Goal: Task Accomplishment & Management: Complete application form

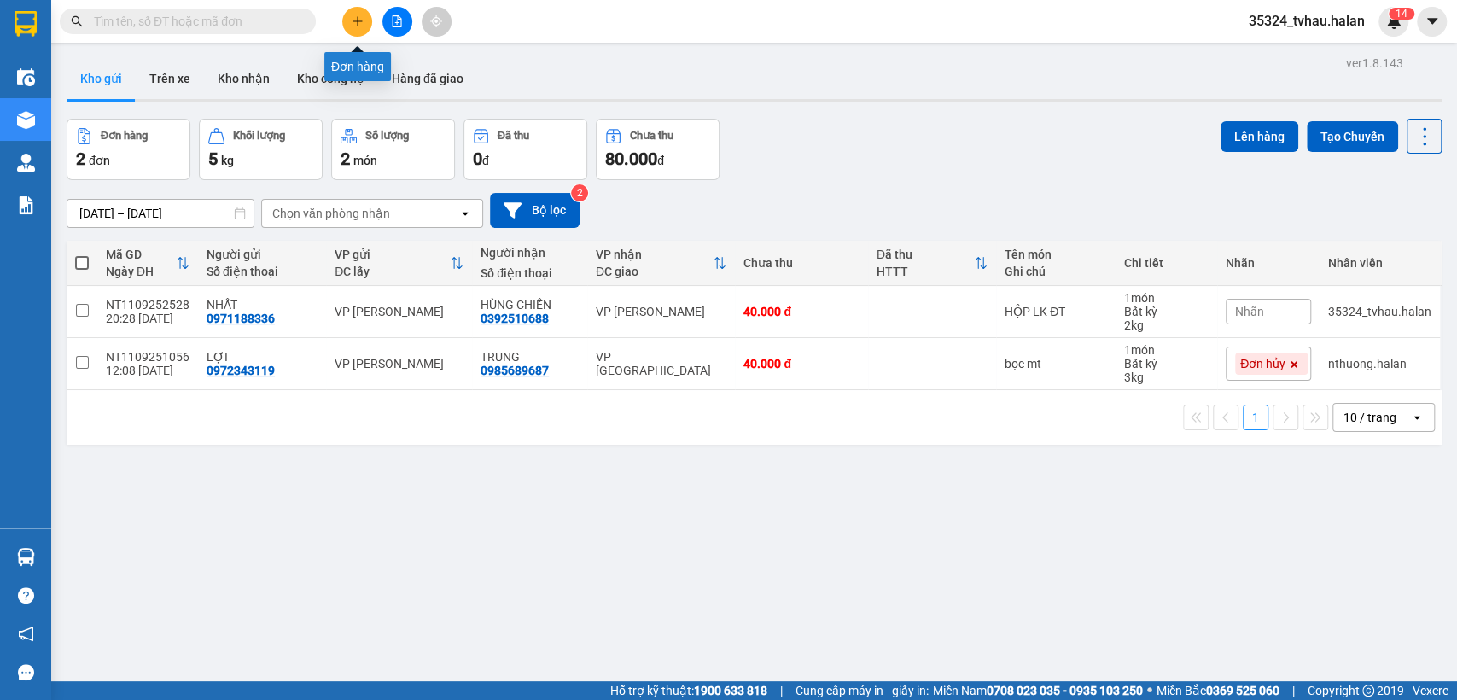
click at [365, 23] on button at bounding box center [357, 22] width 30 height 30
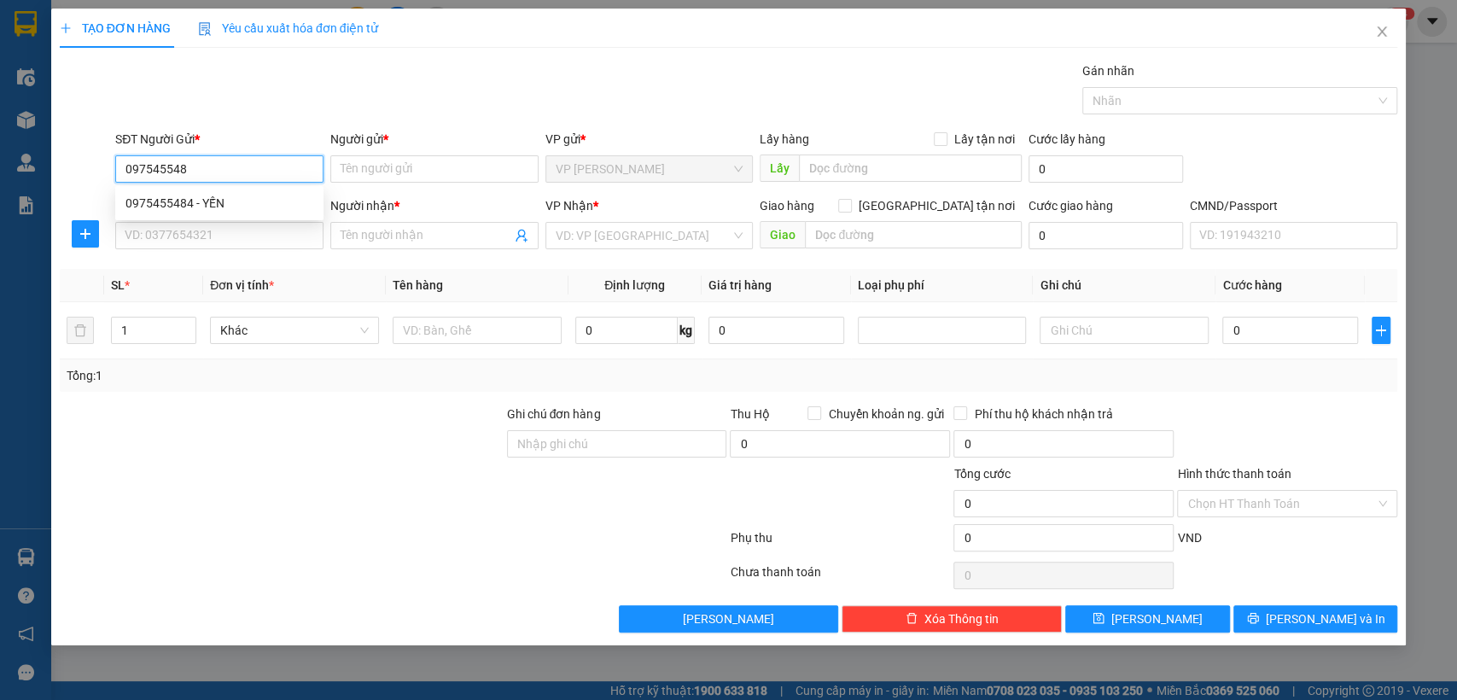
type input "0975455484"
click at [225, 213] on div "0975455484 - YẾN" at bounding box center [219, 202] width 208 height 27
type input "YẾN"
type input "0975455484"
click at [215, 237] on input "SĐT Người Nhận *" at bounding box center [219, 235] width 208 height 27
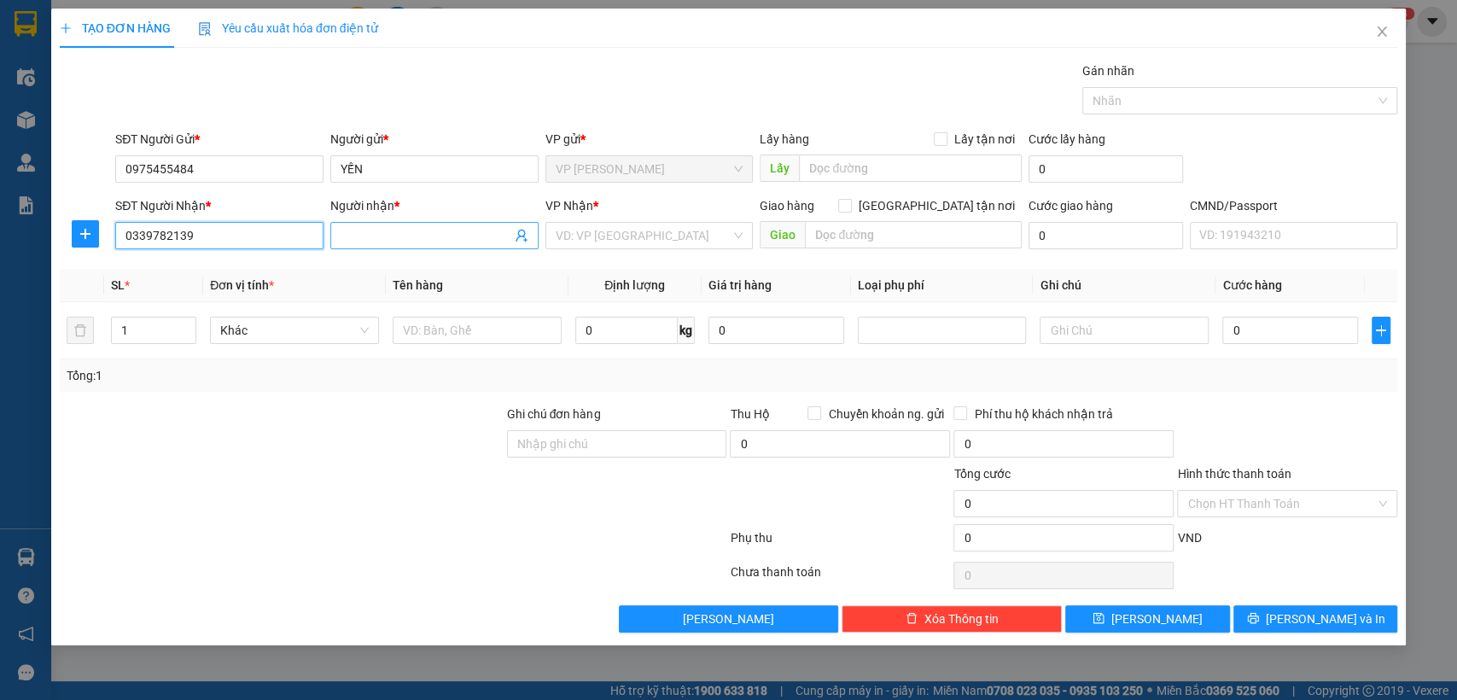
type input "0339782139"
click at [368, 241] on input "Người nhận *" at bounding box center [426, 235] width 171 height 19
click at [409, 220] on div "Người nhận *" at bounding box center [434, 209] width 208 height 26
click at [396, 228] on input "loi" at bounding box center [426, 235] width 171 height 19
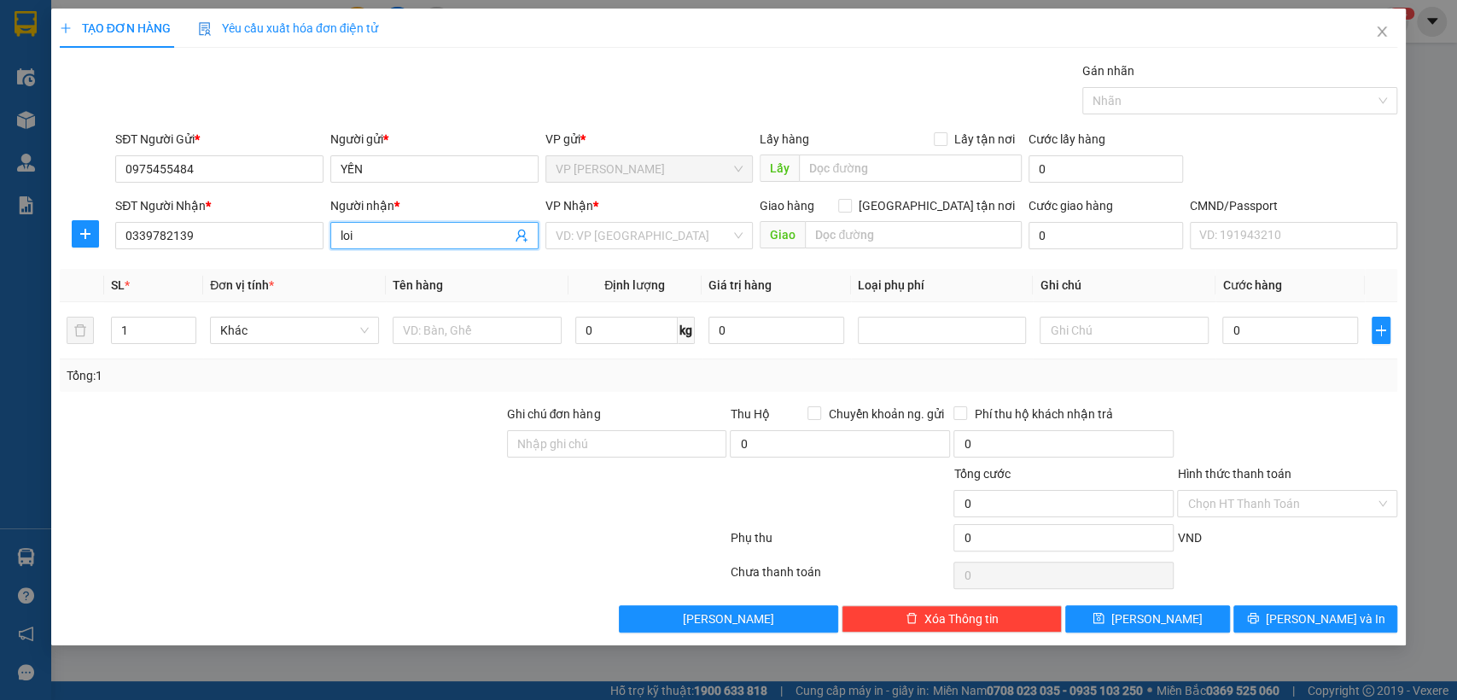
click at [396, 228] on input "loi" at bounding box center [426, 235] width 171 height 19
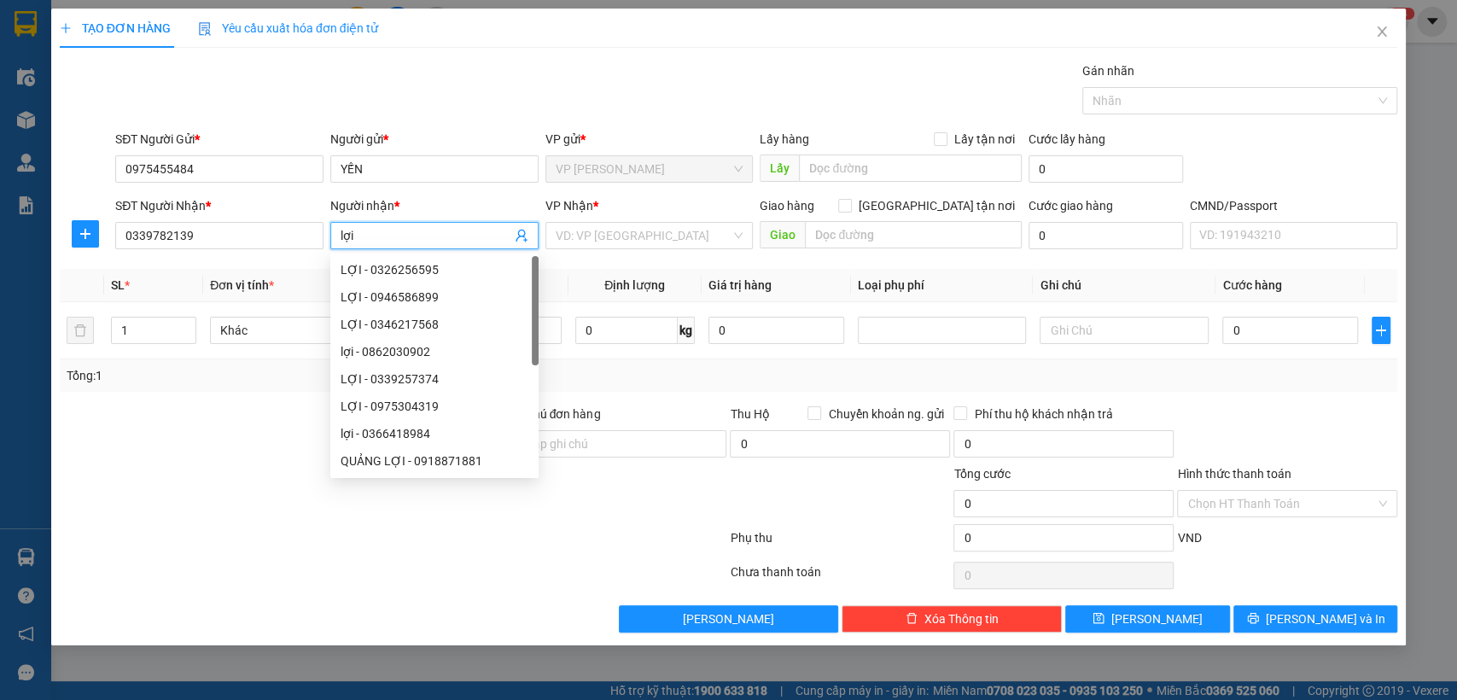
type input "lợi"
click at [622, 220] on div "VP Nhận *" at bounding box center [649, 209] width 208 height 26
click at [614, 240] on input "search" at bounding box center [644, 236] width 176 height 26
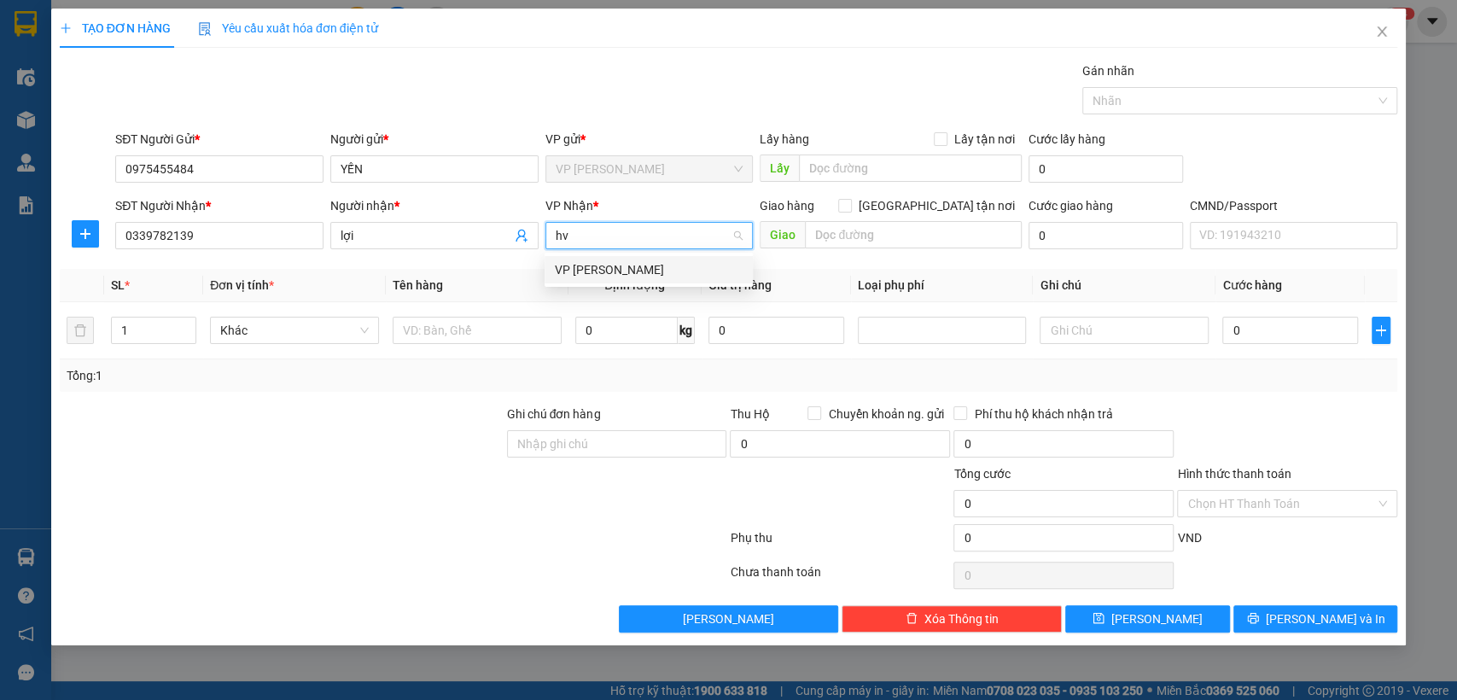
type input "hvt"
click at [598, 266] on div "VP [PERSON_NAME]" at bounding box center [649, 269] width 188 height 19
click at [451, 329] on input "text" at bounding box center [477, 330] width 169 height 27
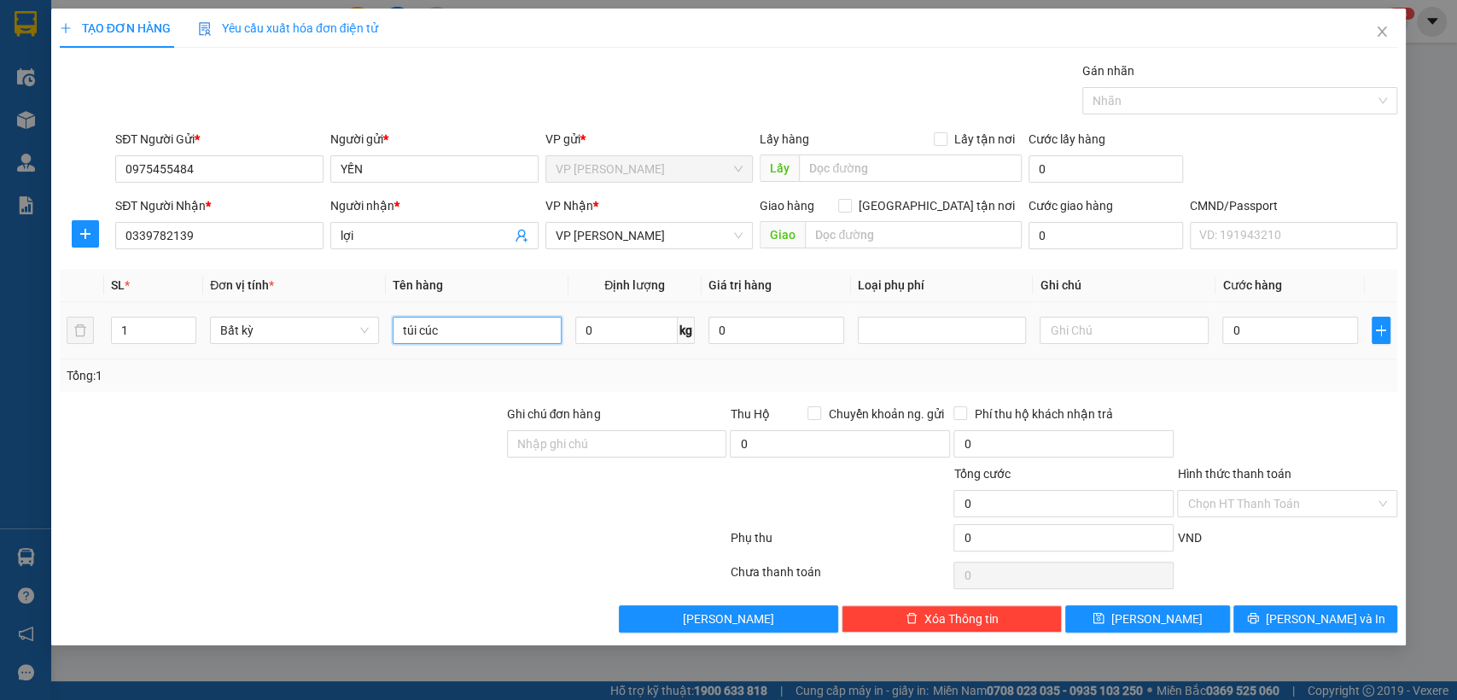
type input "túi cúc"
type input "1"
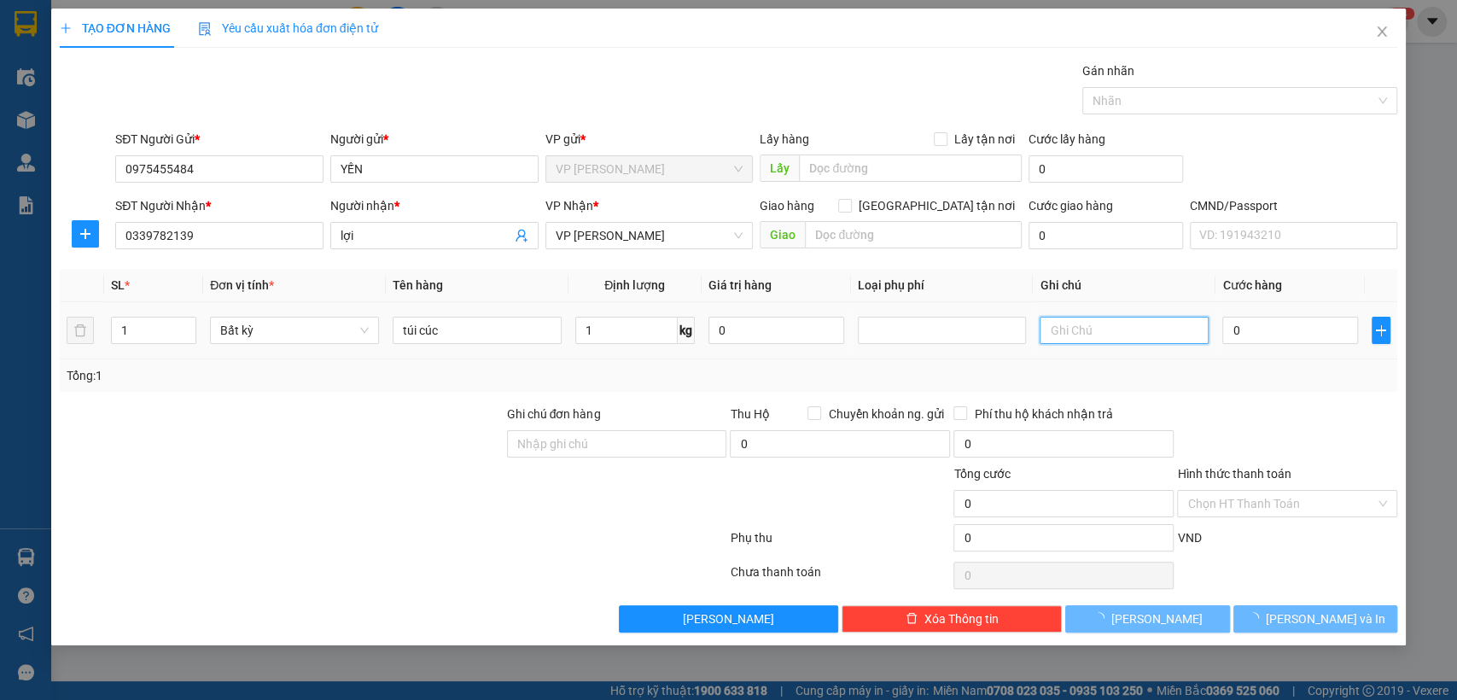
type input "35.000"
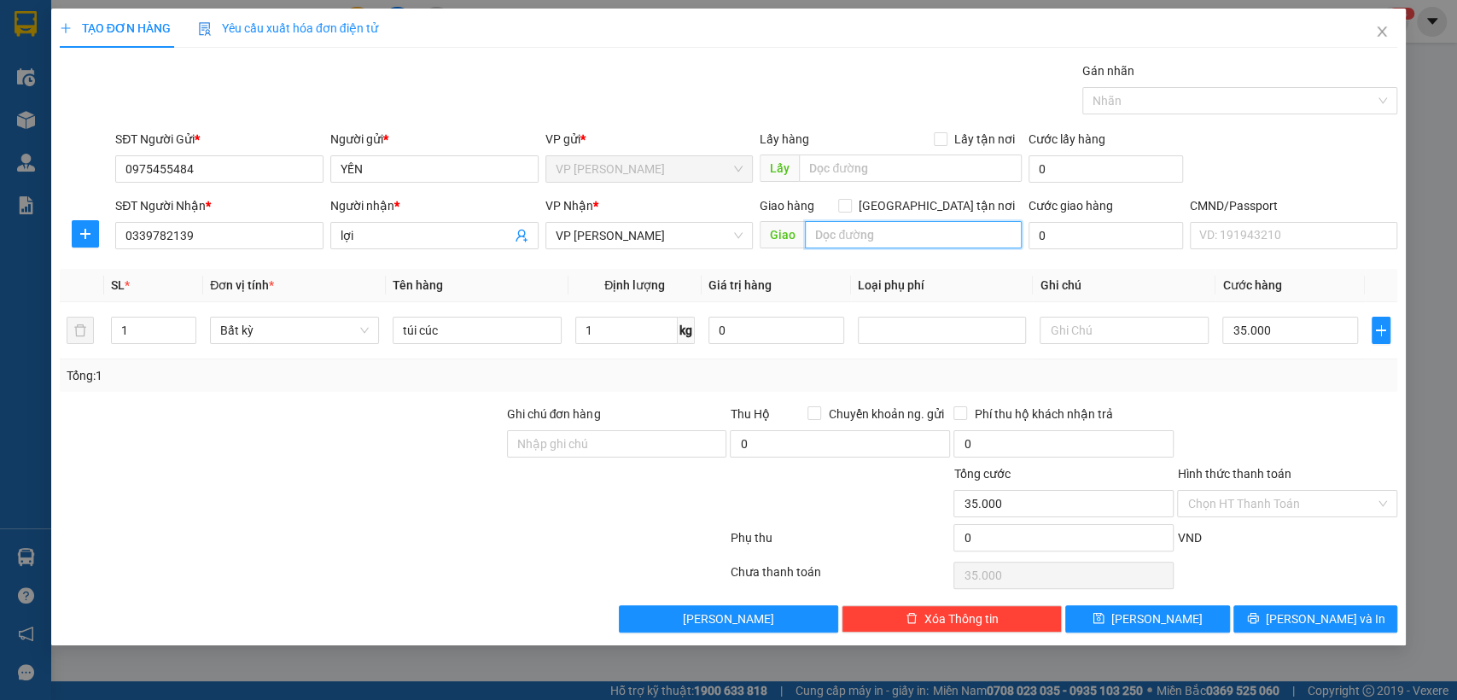
click at [901, 227] on input "text" at bounding box center [913, 234] width 217 height 27
click at [850, 202] on input "[GEOGRAPHIC_DATA] tận nơi" at bounding box center [844, 205] width 12 height 12
checkbox input "true"
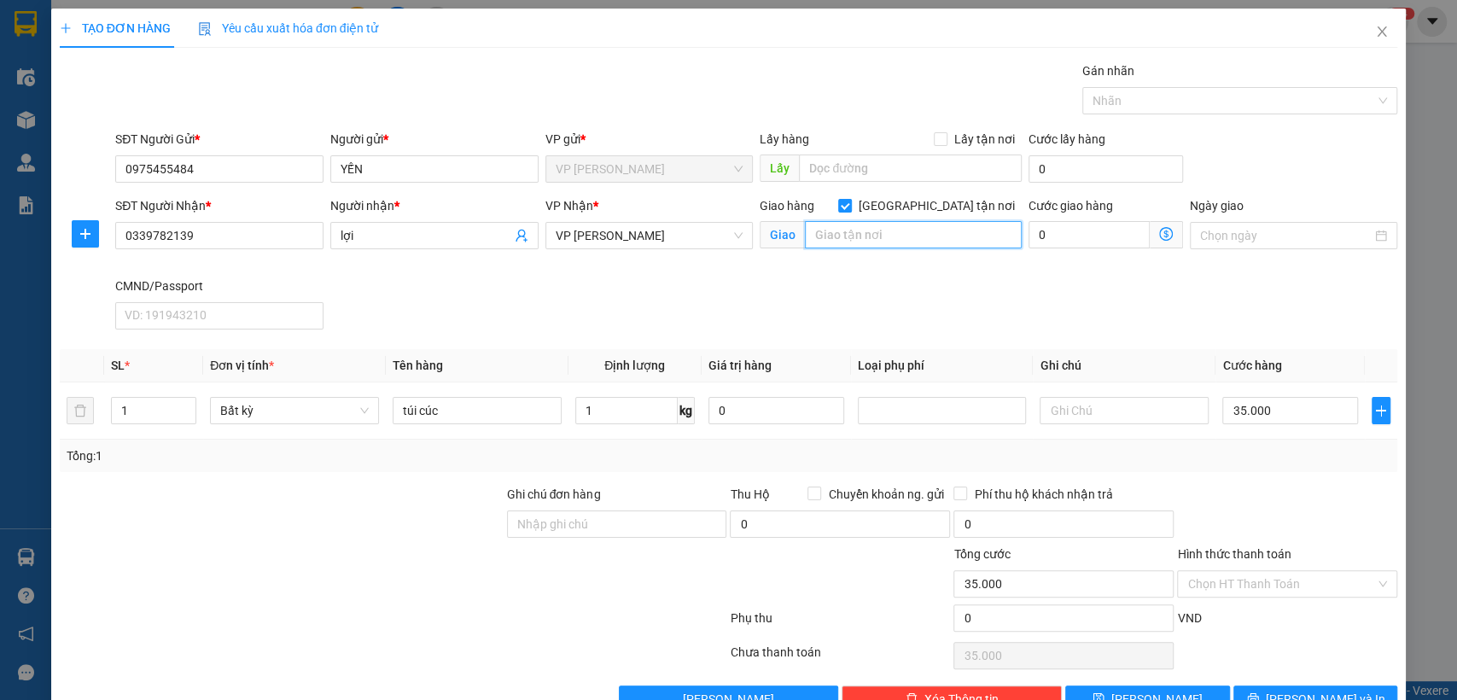
click at [875, 238] on input "text" at bounding box center [913, 234] width 217 height 27
type input "sn 503 LNQ"
click at [1065, 236] on input "0" at bounding box center [1088, 234] width 121 height 27
type input "35.001"
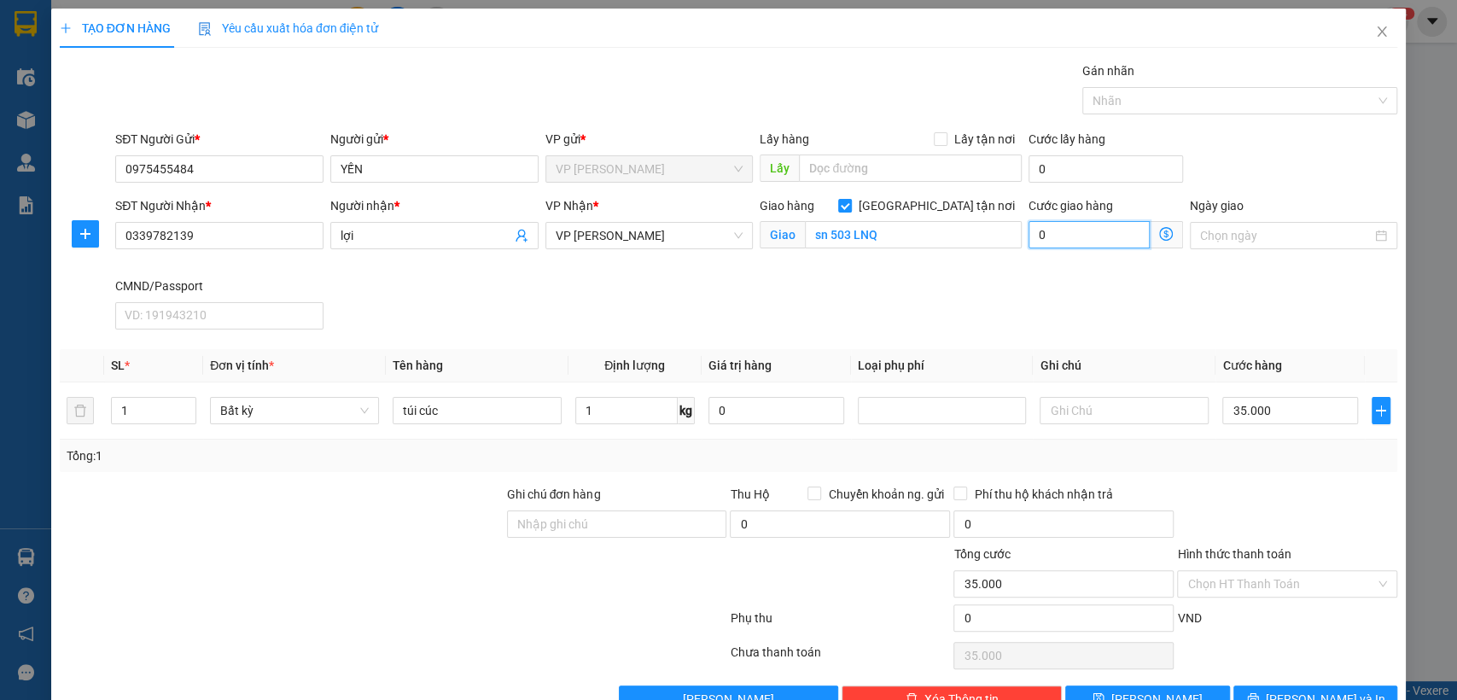
type input "1"
type input "35.015"
type input "15"
type input "50.000"
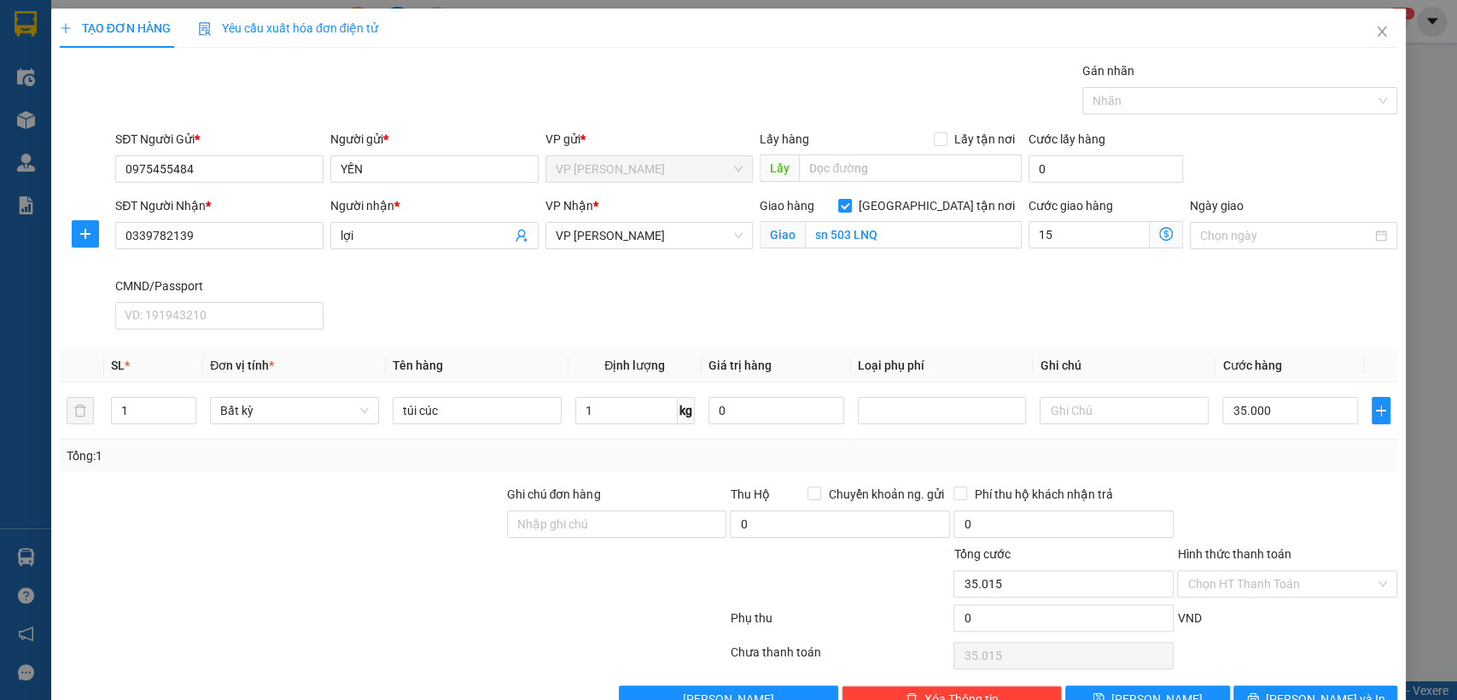
type input "50.000"
type input "15.000"
click at [935, 299] on div "SĐT Người Nhận * 0339782139 Người nhận * lợi VP Nhận * VP [PERSON_NAME] Giao hà…" at bounding box center [756, 266] width 1289 height 140
click at [642, 412] on input "1" at bounding box center [626, 410] width 102 height 27
click at [1229, 469] on div "Tổng: 1" at bounding box center [729, 456] width 1338 height 32
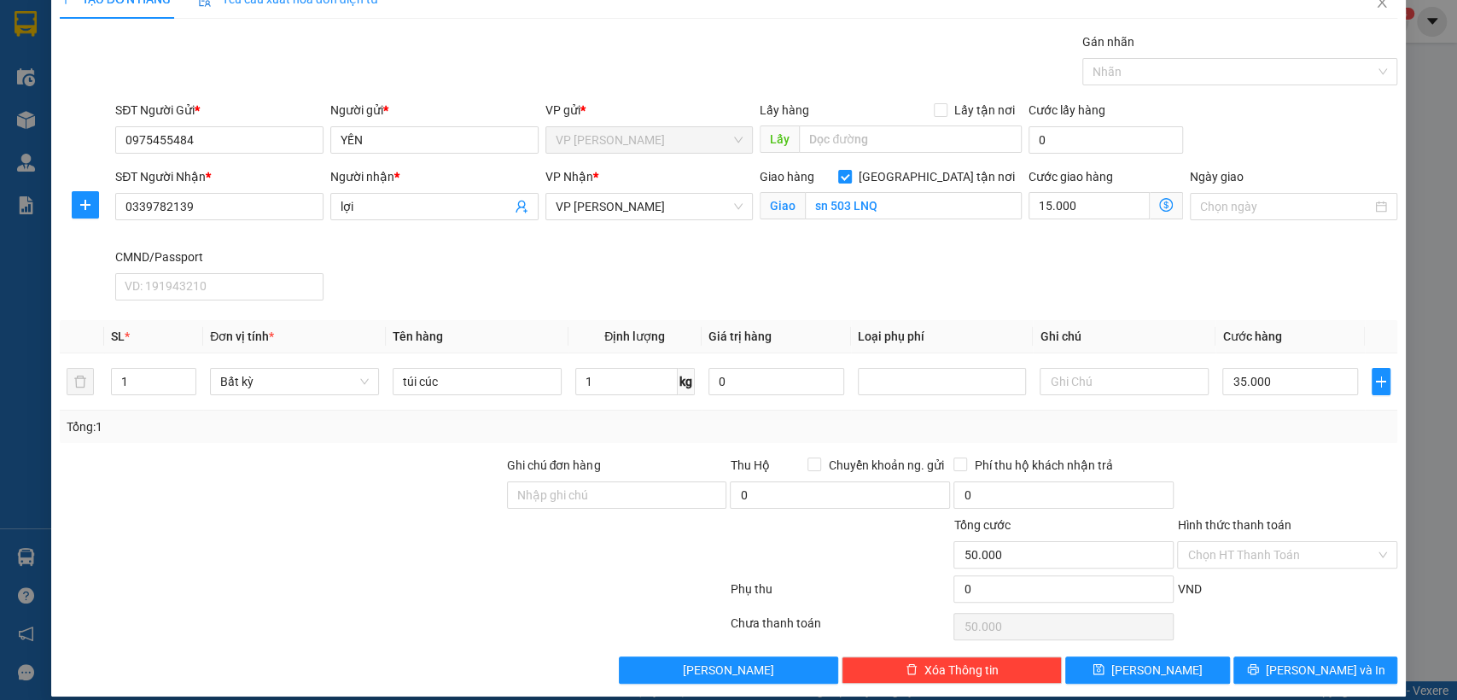
scroll to position [44, 0]
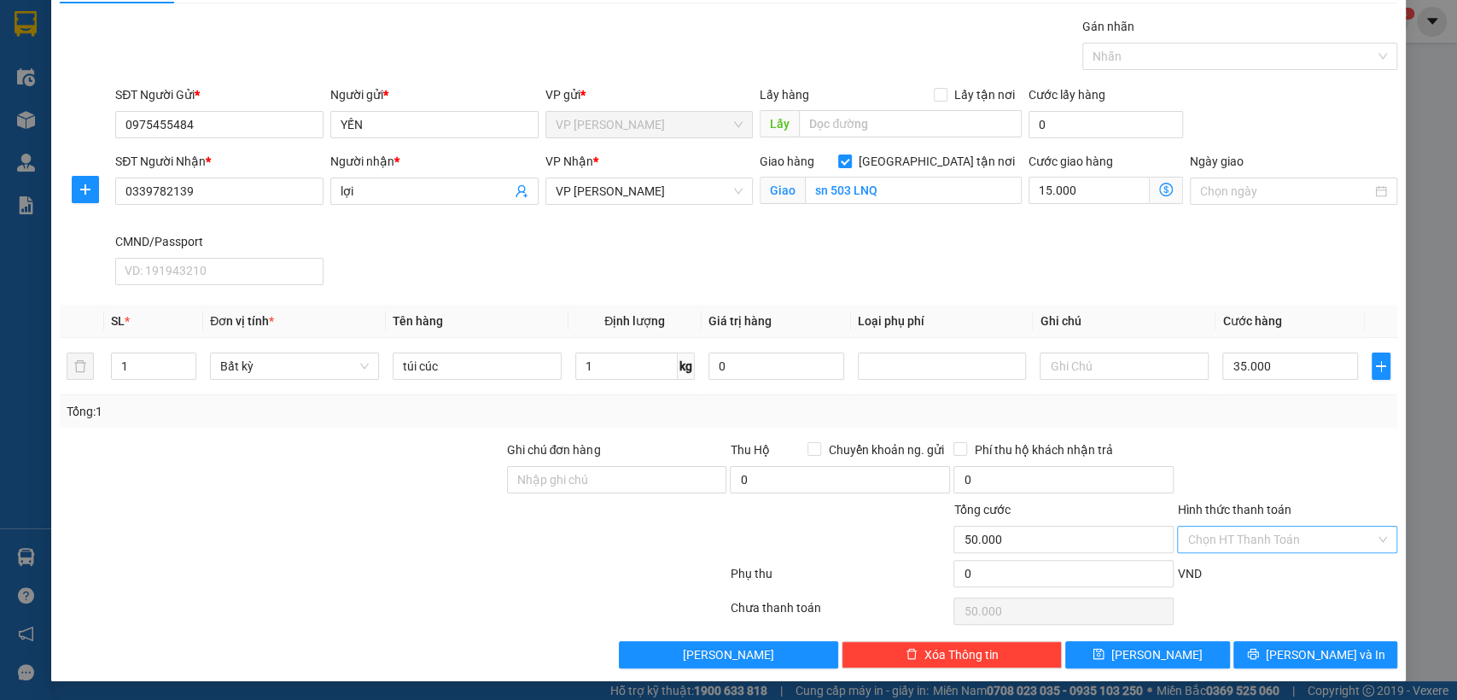
click at [1238, 534] on input "Hình thức thanh toán" at bounding box center [1281, 540] width 188 height 26
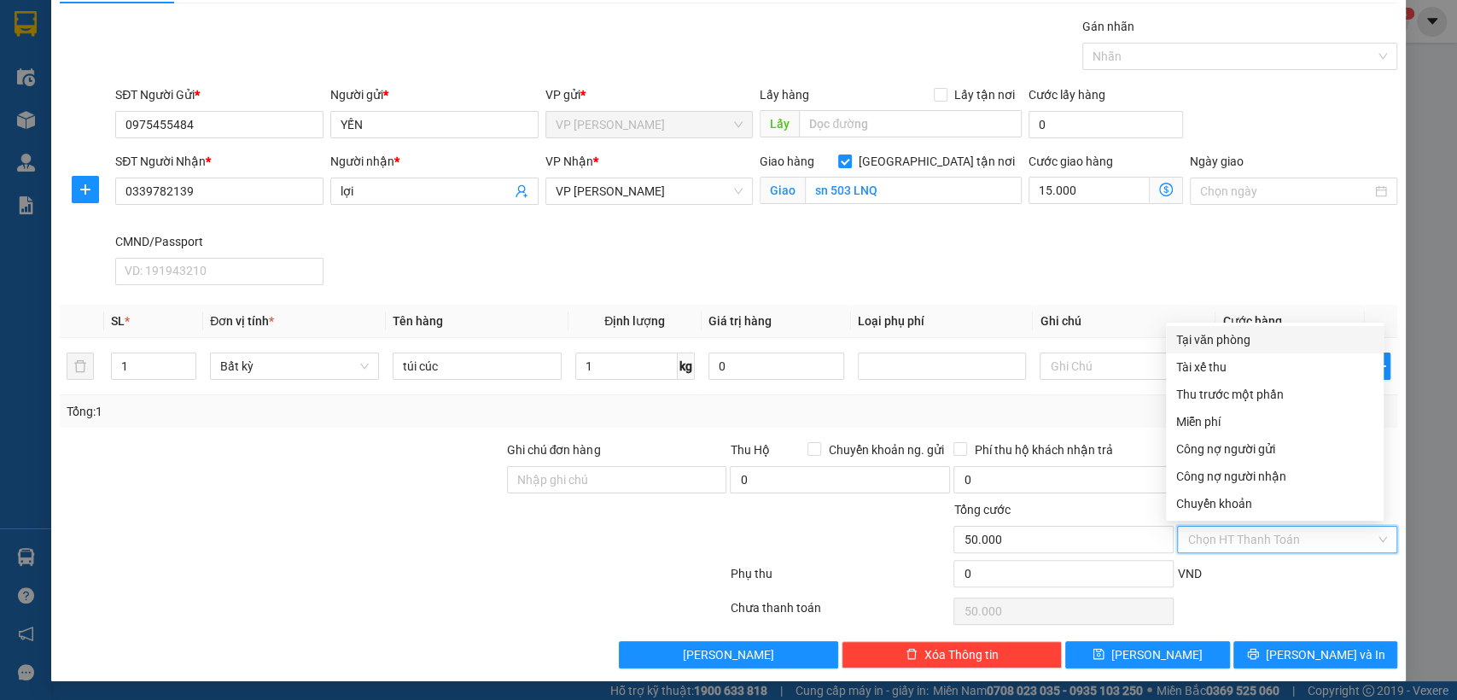
click at [1215, 343] on div "Tại văn phòng" at bounding box center [1274, 339] width 197 height 19
type input "0"
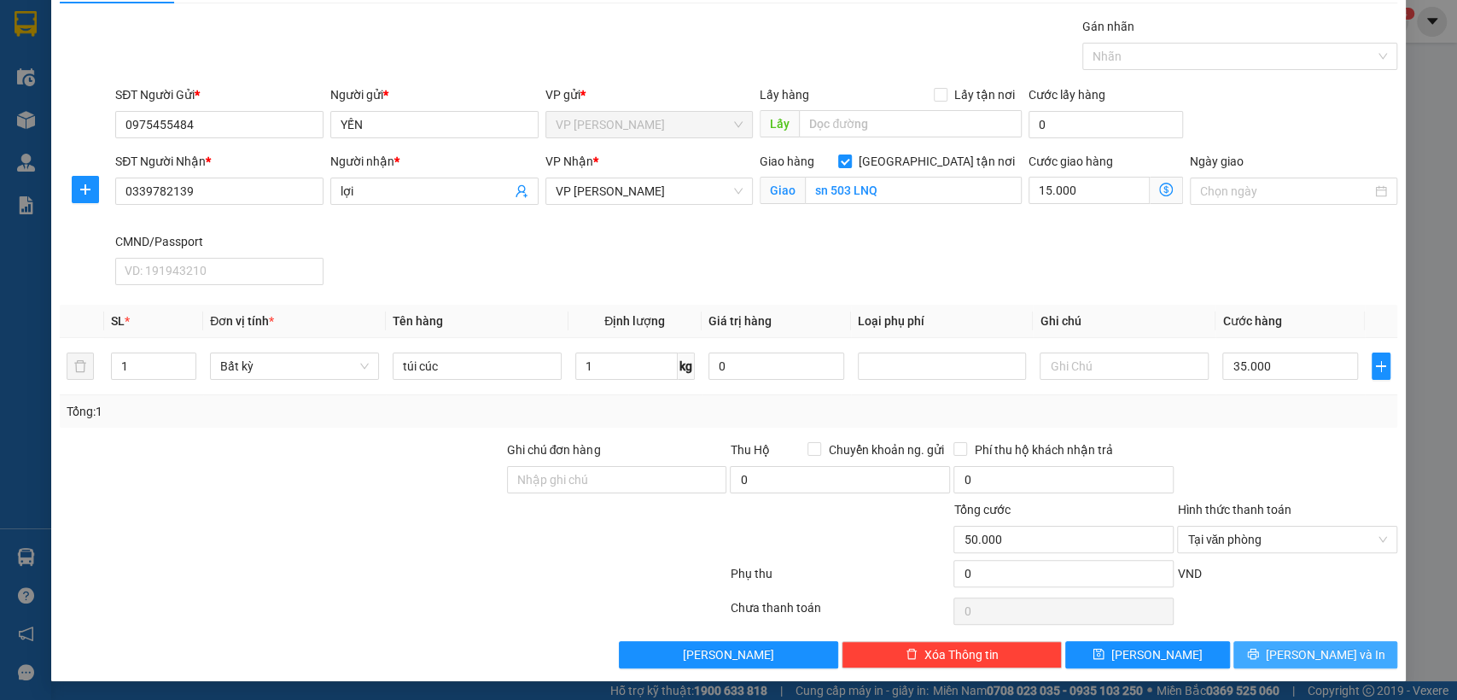
click at [1339, 645] on button "[PERSON_NAME] và In" at bounding box center [1315, 654] width 164 height 27
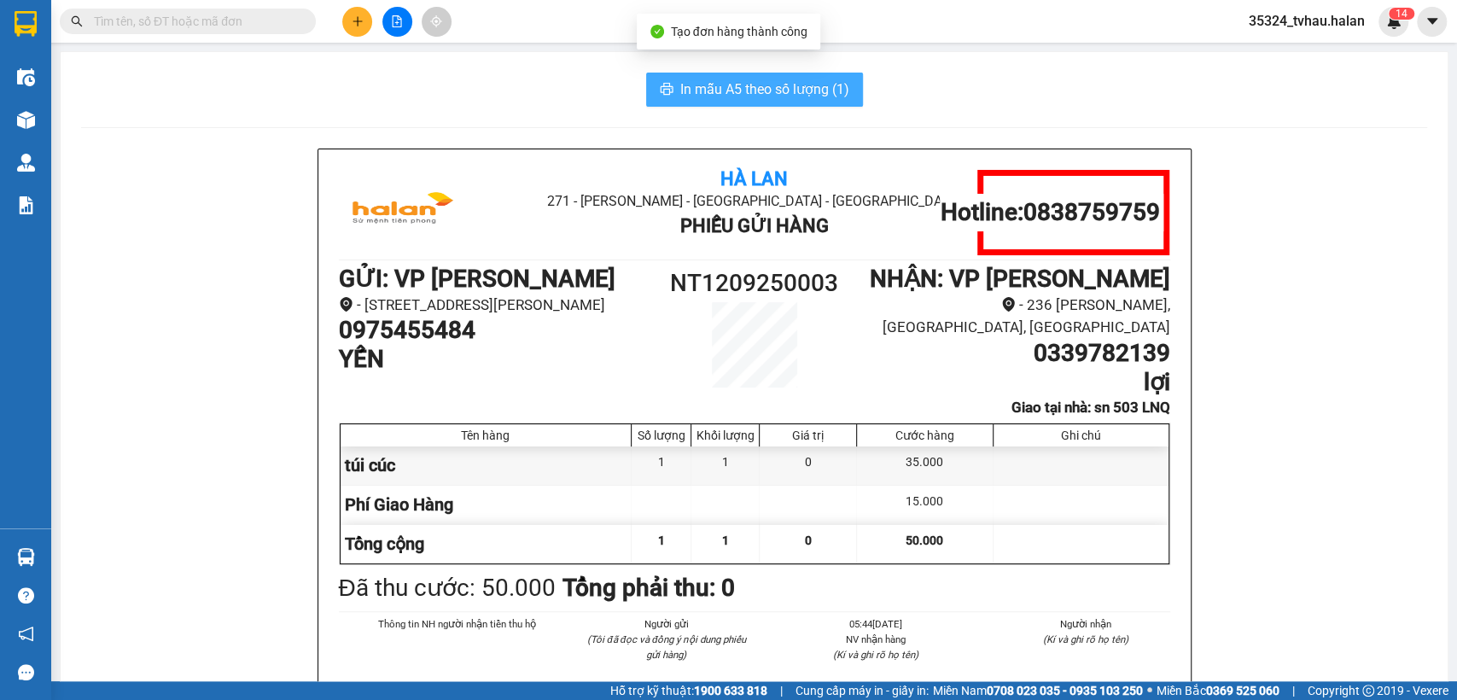
click at [818, 81] on span "In mẫu A5 theo số lượng (1)" at bounding box center [764, 89] width 169 height 21
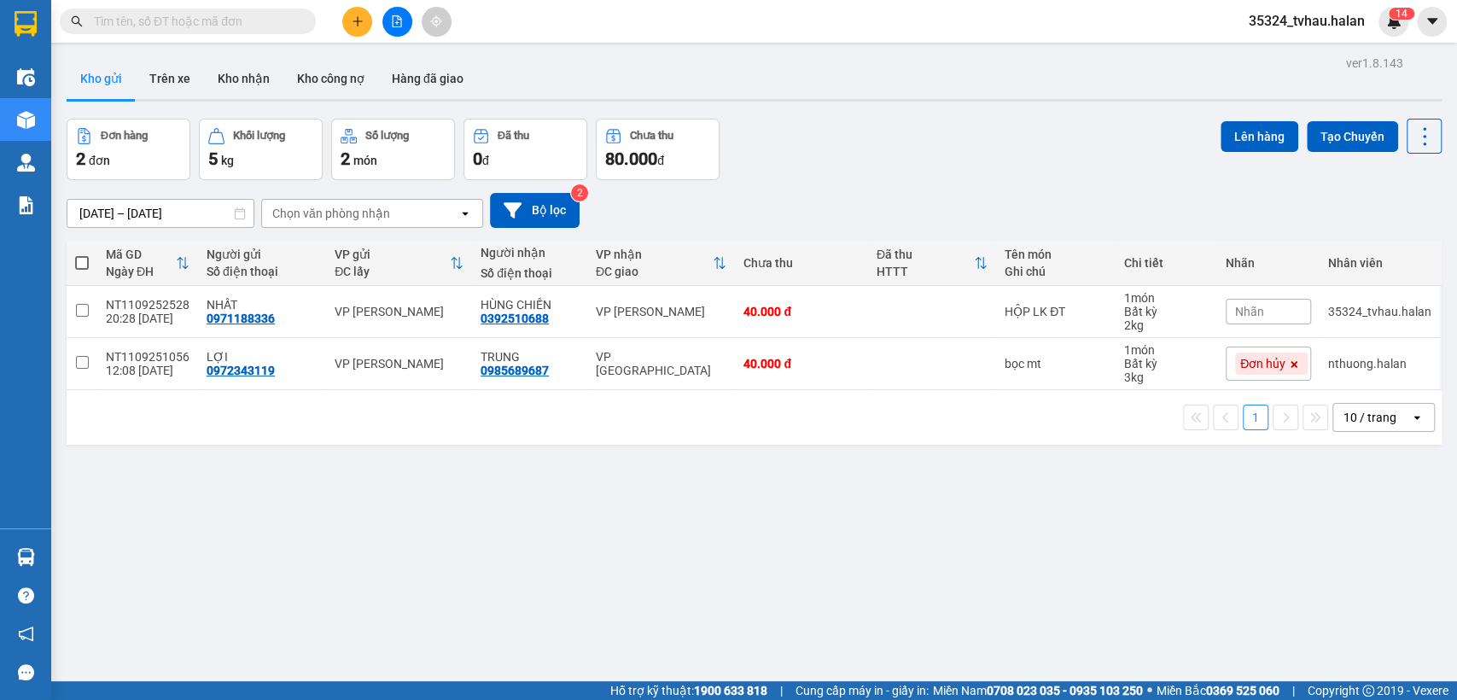
click at [1359, 398] on div "1 10 / trang open" at bounding box center [754, 417] width 1375 height 55
click at [1345, 411] on div "10 / trang" at bounding box center [1369, 417] width 53 height 17
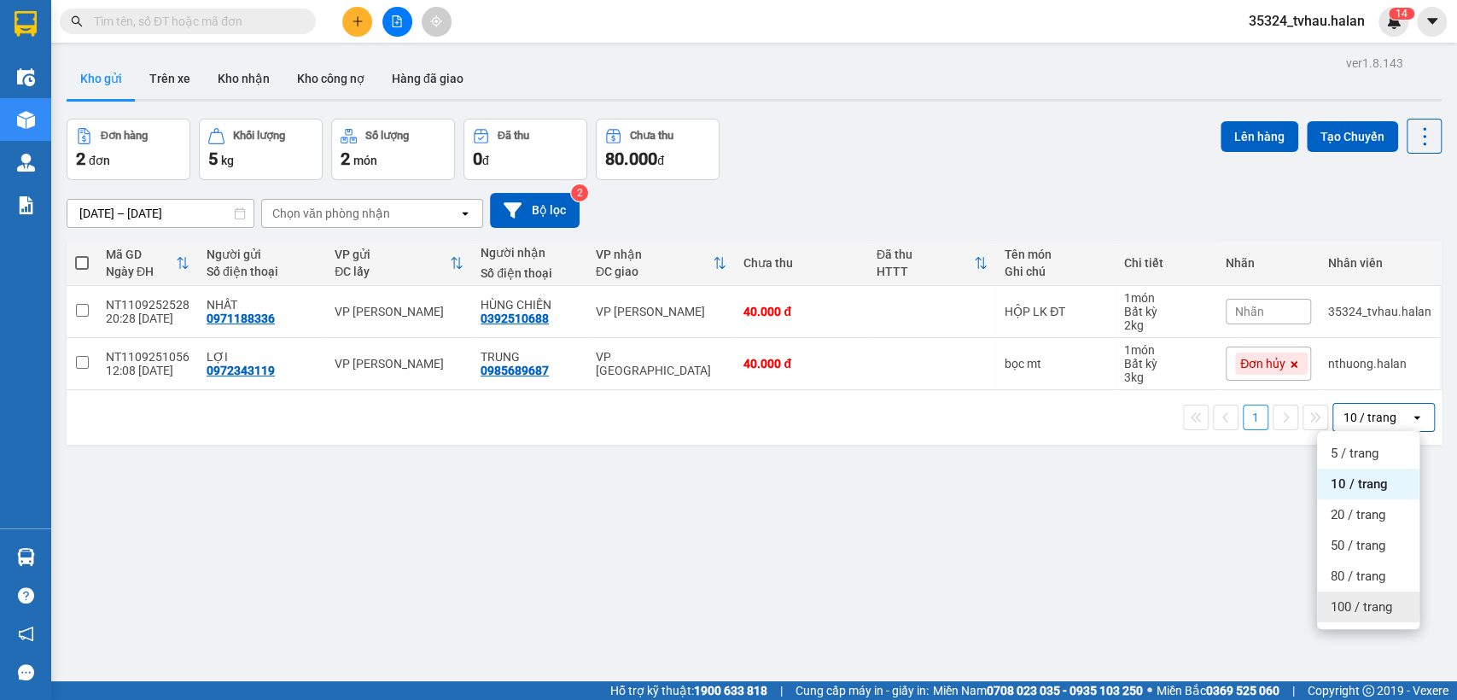
click at [1378, 600] on span "100 / trang" at bounding box center [1360, 606] width 61 height 17
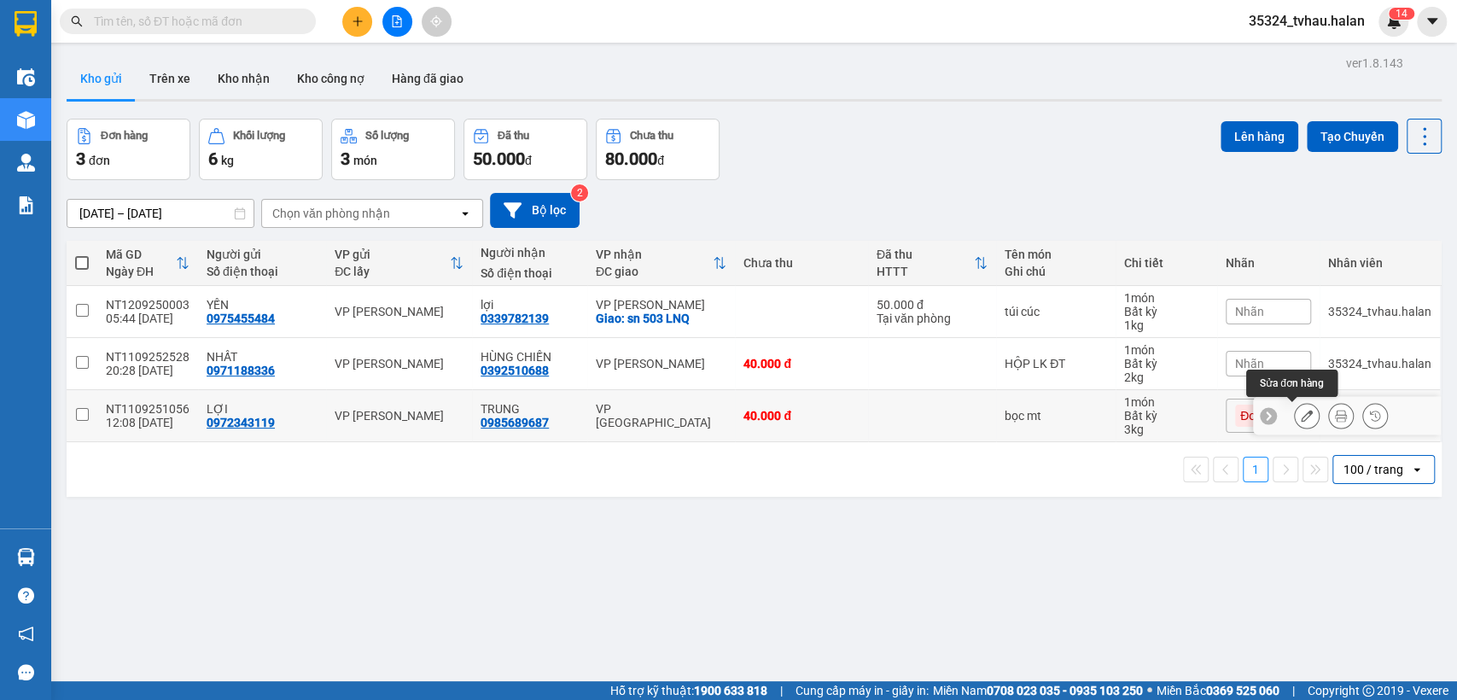
click at [1301, 411] on icon at bounding box center [1307, 416] width 12 height 12
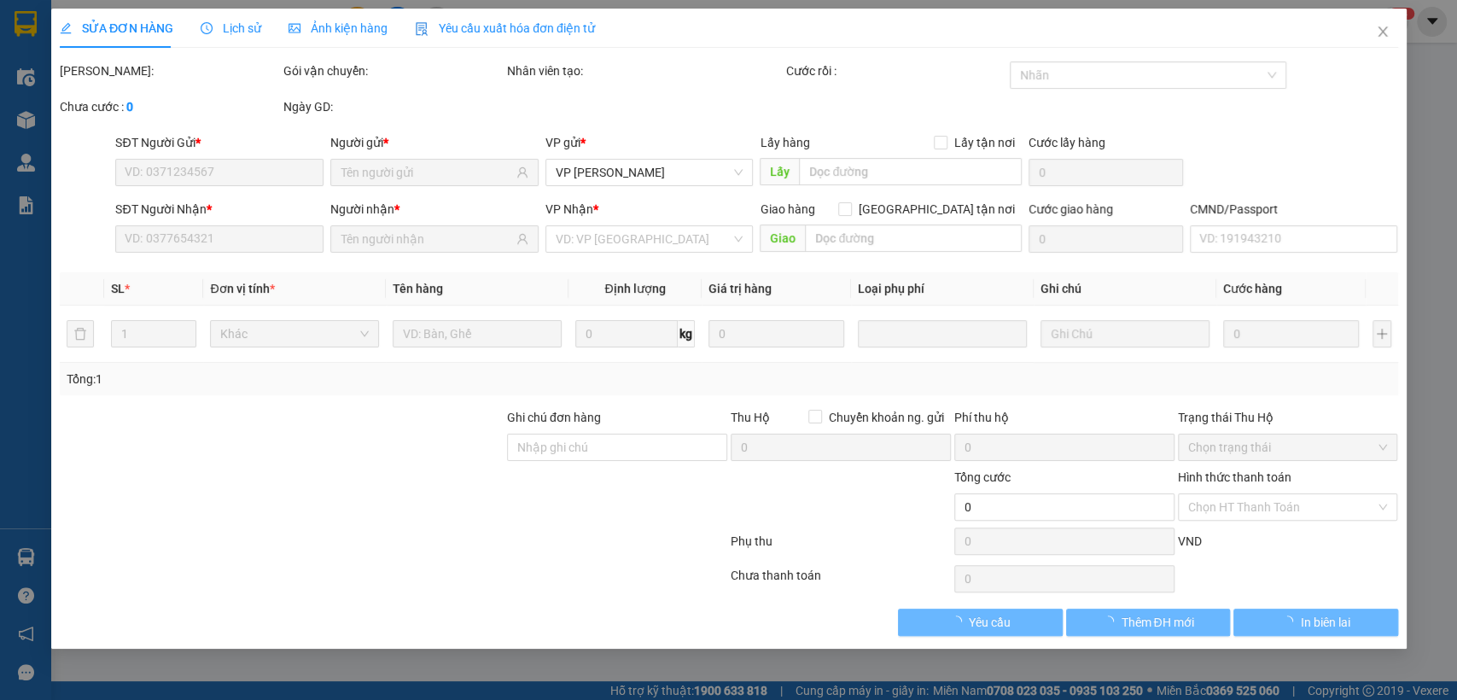
type input "0972343119"
type input "0985689687"
type input "40.000"
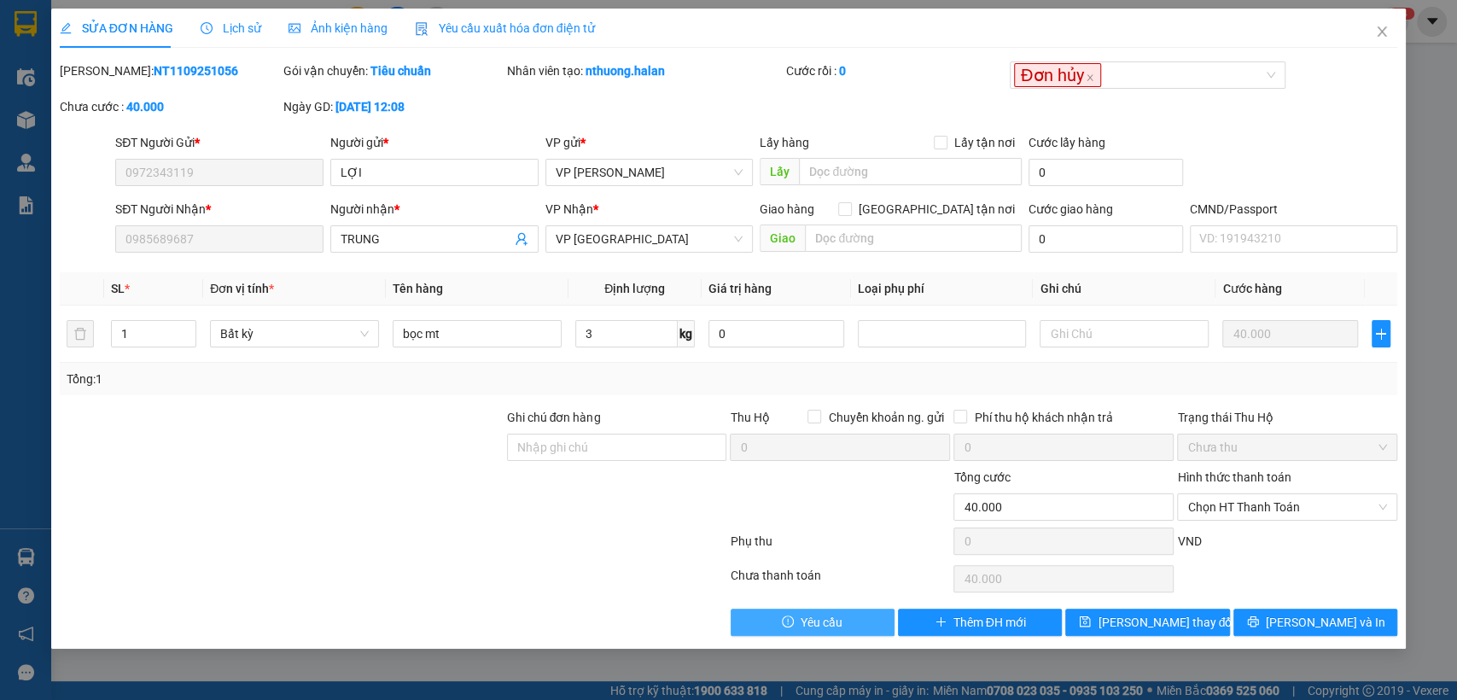
click at [821, 613] on span "Yêu cầu" at bounding box center [822, 622] width 42 height 19
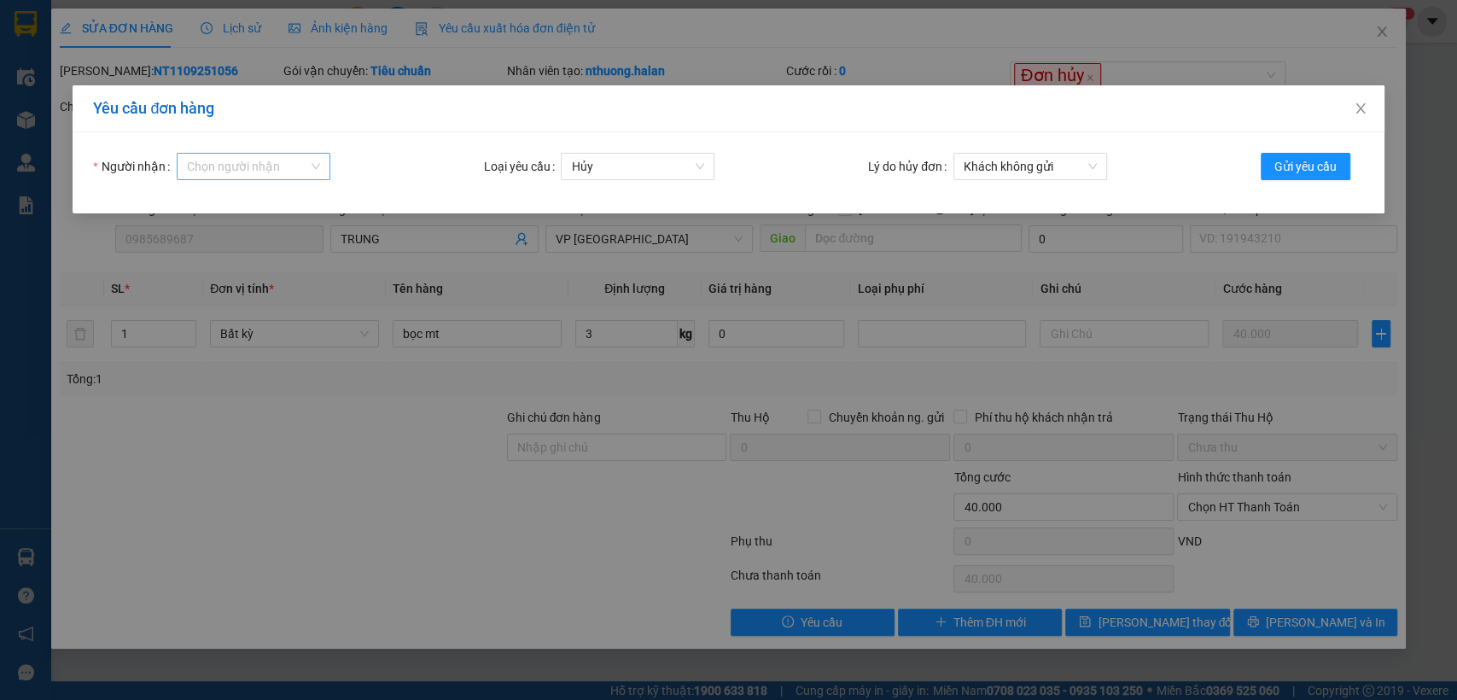
click at [284, 160] on input "Người nhận" at bounding box center [247, 167] width 121 height 26
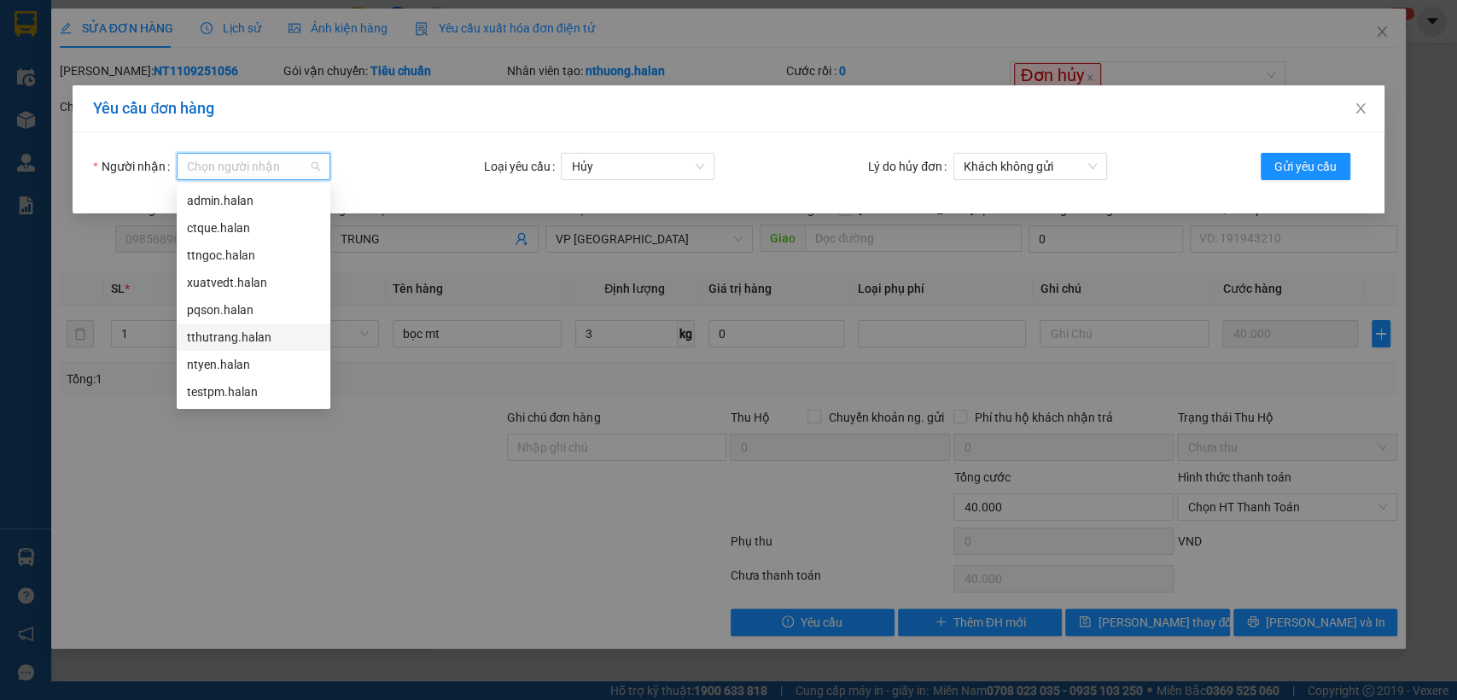
click at [209, 331] on div "tthutrang.halan" at bounding box center [253, 337] width 133 height 19
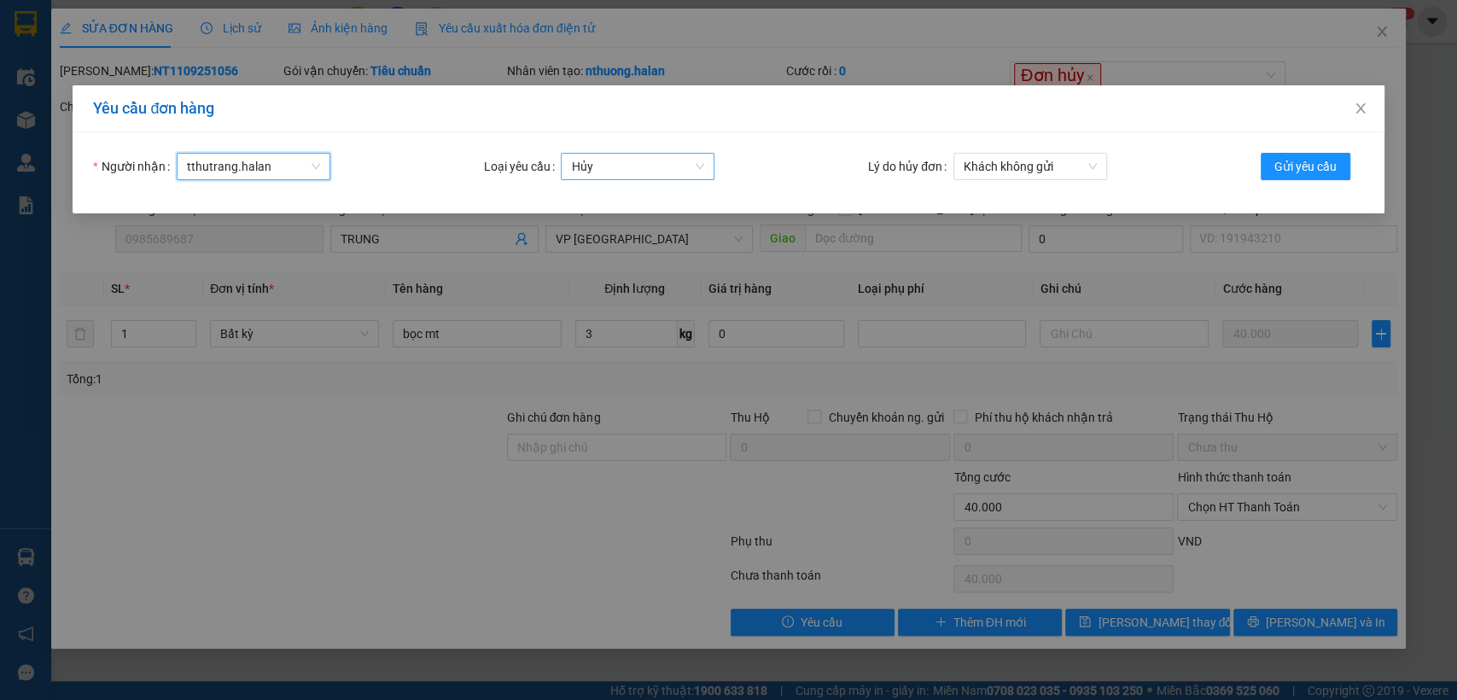
click at [672, 173] on span "Hủy" at bounding box center [637, 167] width 133 height 26
click at [645, 201] on div "Hủy" at bounding box center [636, 200] width 133 height 19
click at [1286, 165] on span "Gửi yêu cầu" at bounding box center [1305, 166] width 62 height 19
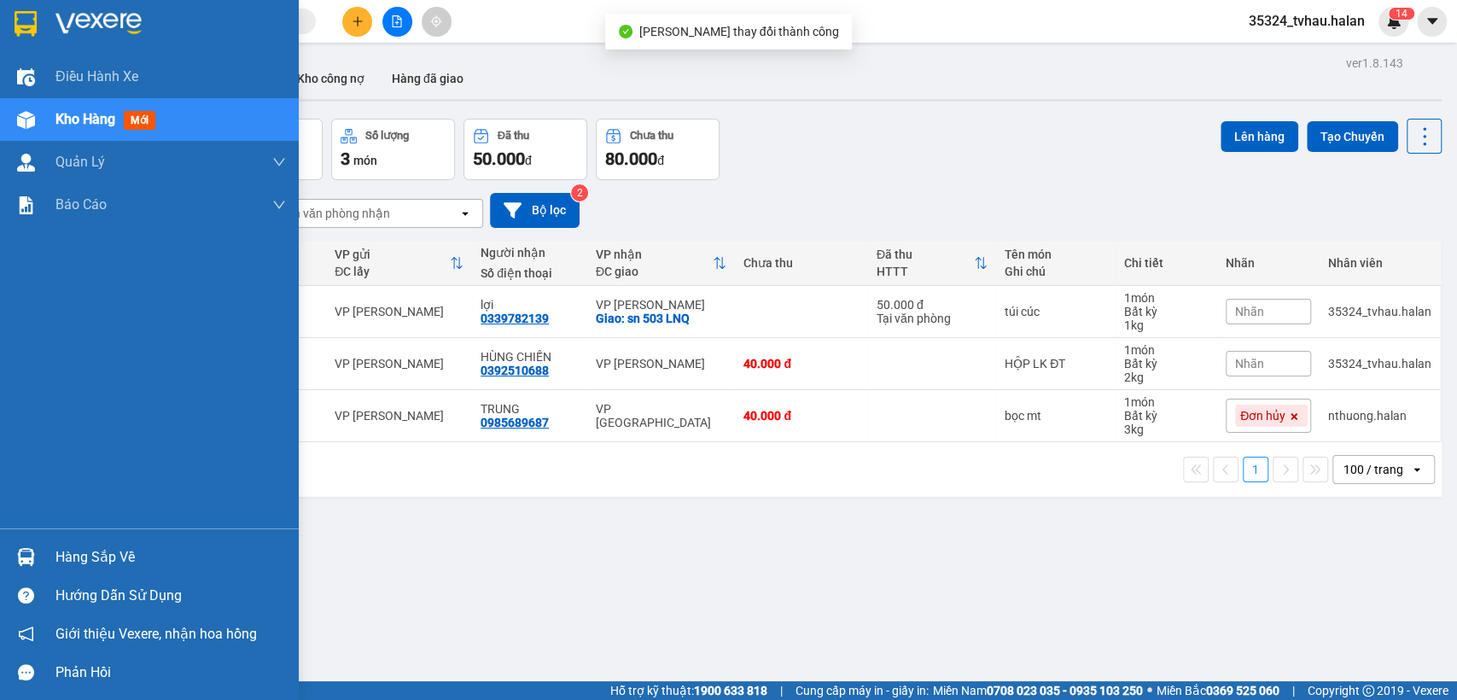
click at [73, 556] on div "Hàng sắp về" at bounding box center [170, 557] width 230 height 26
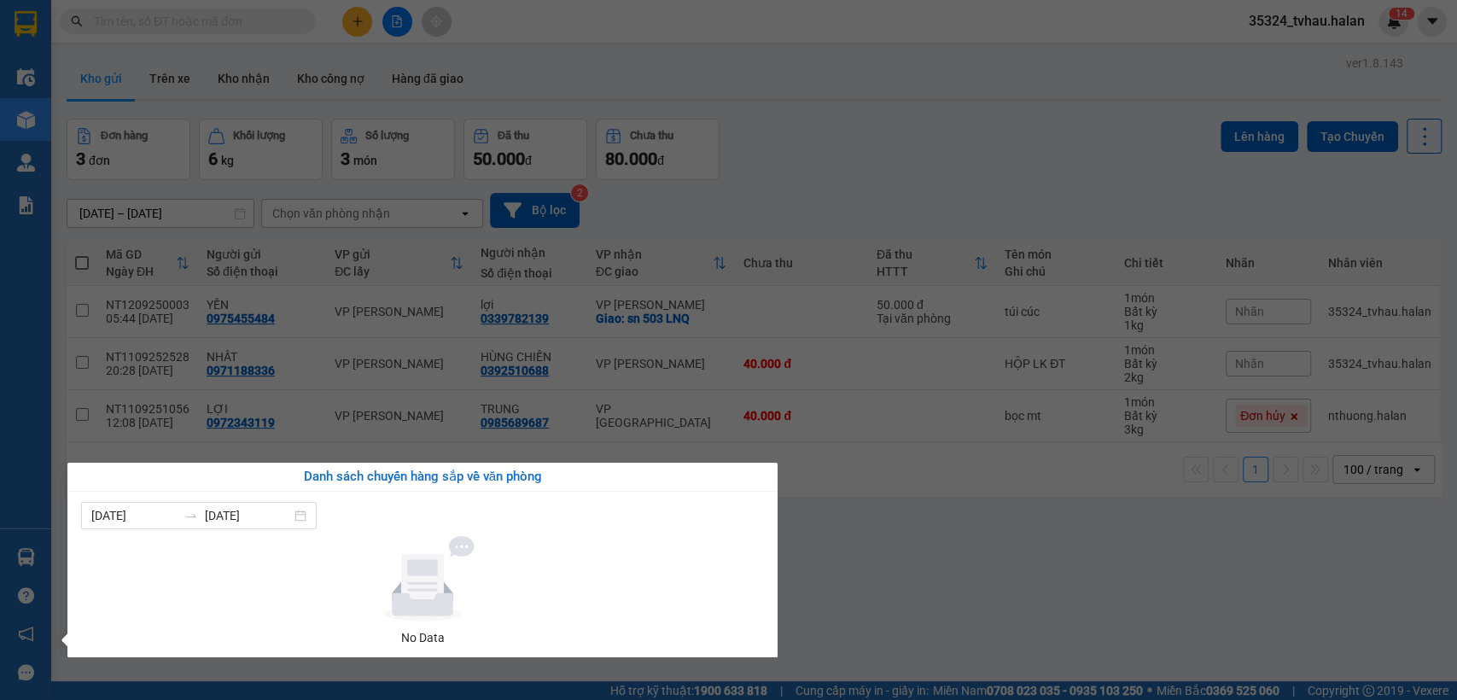
click at [871, 562] on section "Kết quả tìm kiếm ( 0 ) Bộ lọc No Data 35324_tvhau.halan 1 4 Điều hành xe Kho hà…" at bounding box center [728, 350] width 1457 height 700
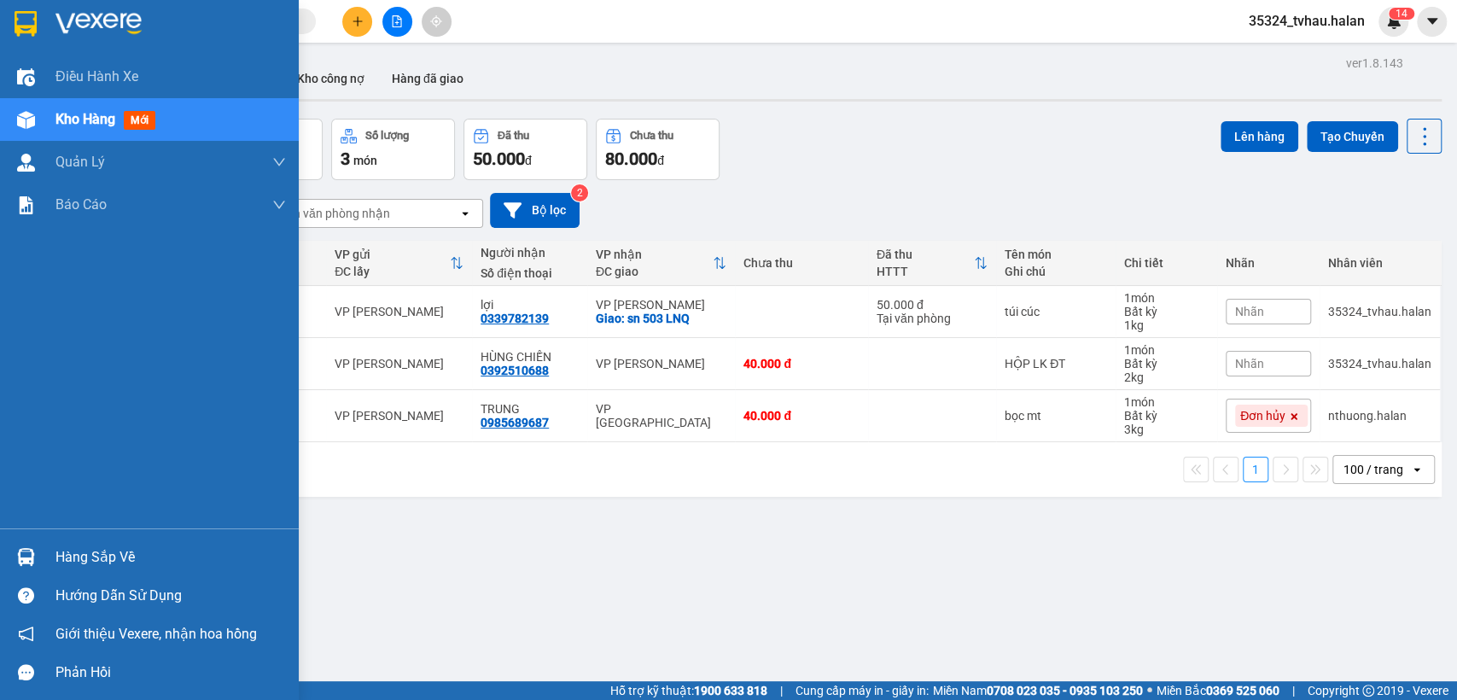
click at [86, 551] on div "Hàng sắp về" at bounding box center [170, 557] width 230 height 26
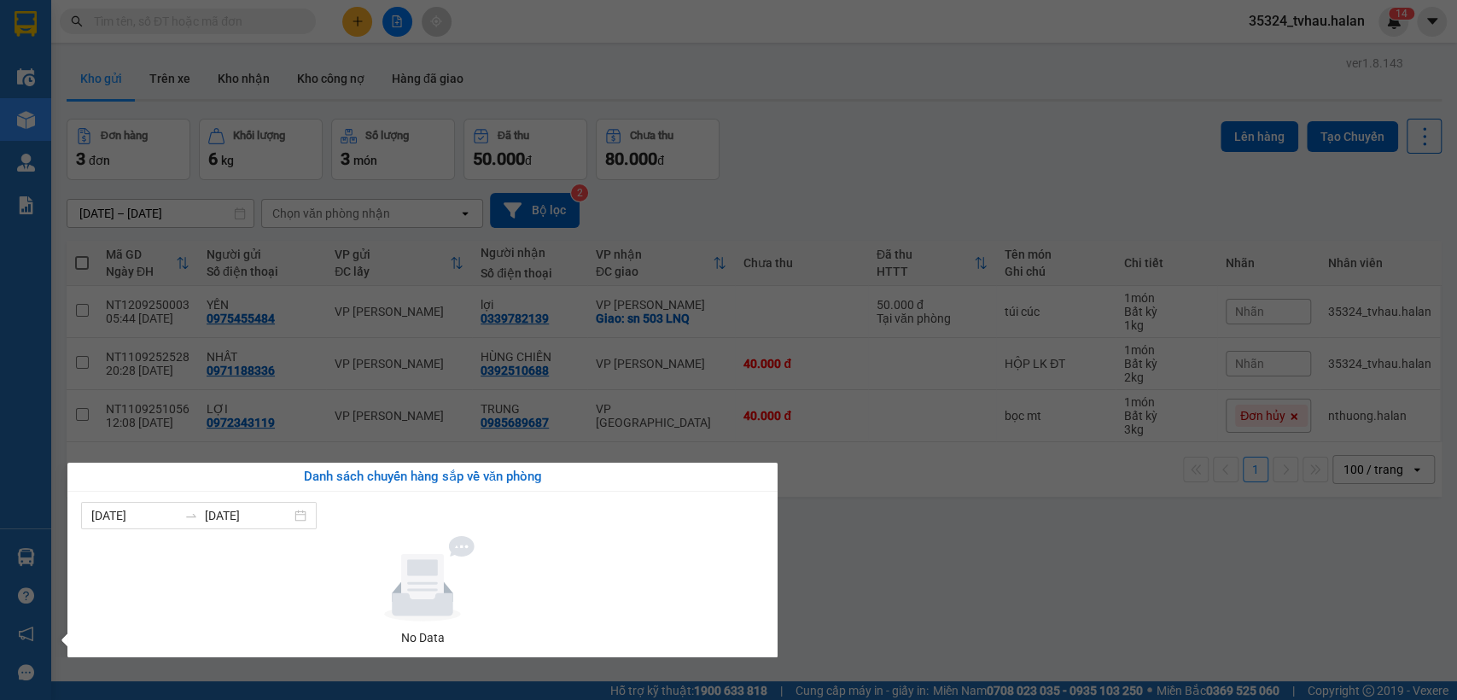
click at [826, 534] on section "Kết quả tìm kiếm ( 0 ) Bộ lọc No Data 35324_tvhau.halan 1 4 Điều hành xe Kho hà…" at bounding box center [728, 350] width 1457 height 700
